Goal: Task Accomplishment & Management: Use online tool/utility

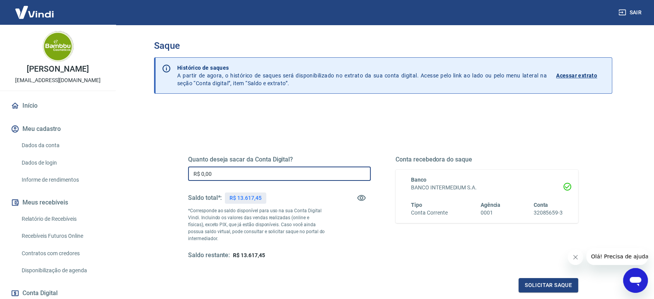
drag, startPoint x: 202, startPoint y: 175, endPoint x: 309, endPoint y: 171, distance: 107.3
click at [297, 172] on input "R$ 0,00" at bounding box center [279, 173] width 183 height 14
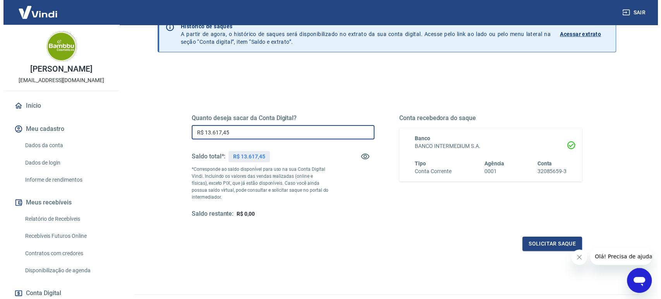
scroll to position [84, 0]
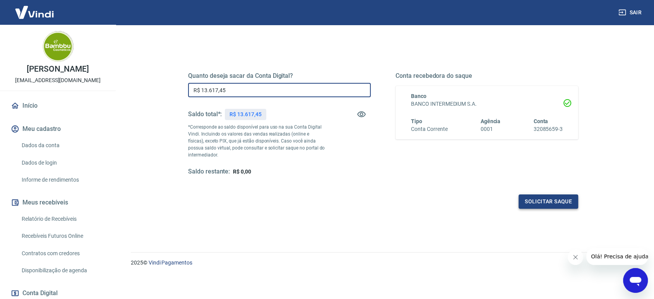
type input "R$ 13.617,45"
click at [542, 200] on button "Solicitar saque" at bounding box center [549, 201] width 60 height 14
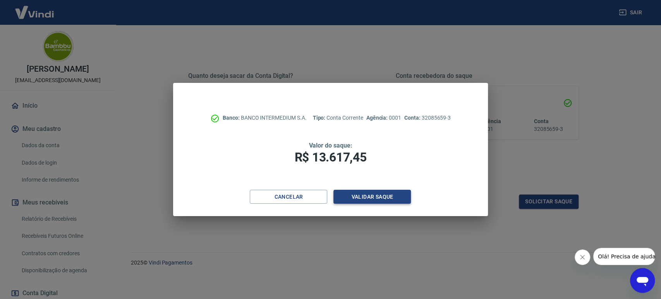
click at [390, 197] on button "Validar saque" at bounding box center [371, 197] width 77 height 14
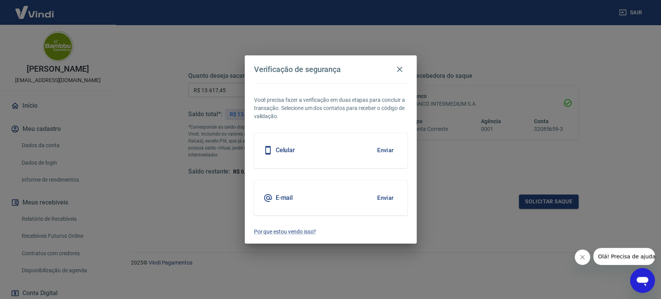
click at [390, 198] on button "Enviar" at bounding box center [385, 198] width 25 height 16
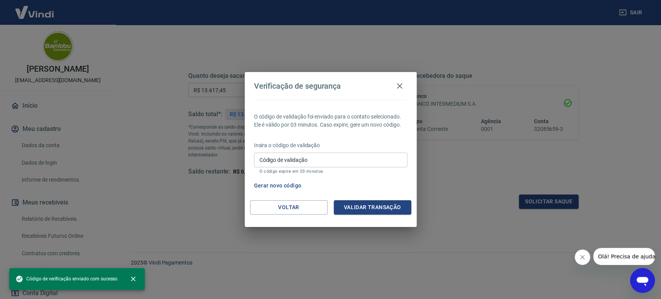
drag, startPoint x: 287, startPoint y: 154, endPoint x: 305, endPoint y: 166, distance: 21.8
click at [287, 154] on div "Código de validação Código de validação O código expira em 03 minutos." at bounding box center [330, 163] width 153 height 21
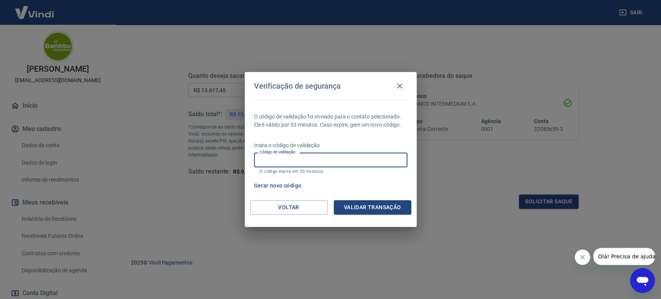
paste input "544600"
type input "544600"
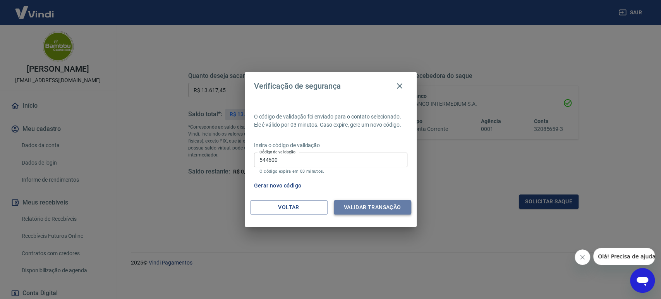
click at [387, 205] on button "Validar transação" at bounding box center [372, 207] width 77 height 14
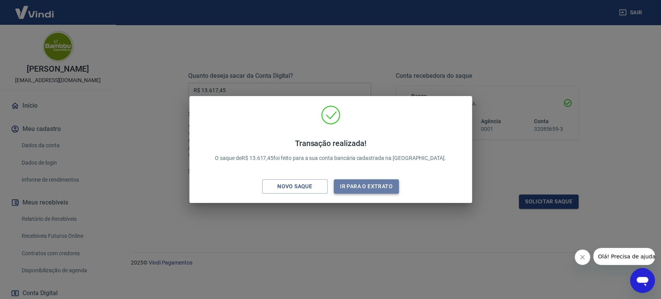
click at [371, 188] on button "Ir para o extrato" at bounding box center [366, 186] width 65 height 14
